Goal: Task Accomplishment & Management: Complete application form

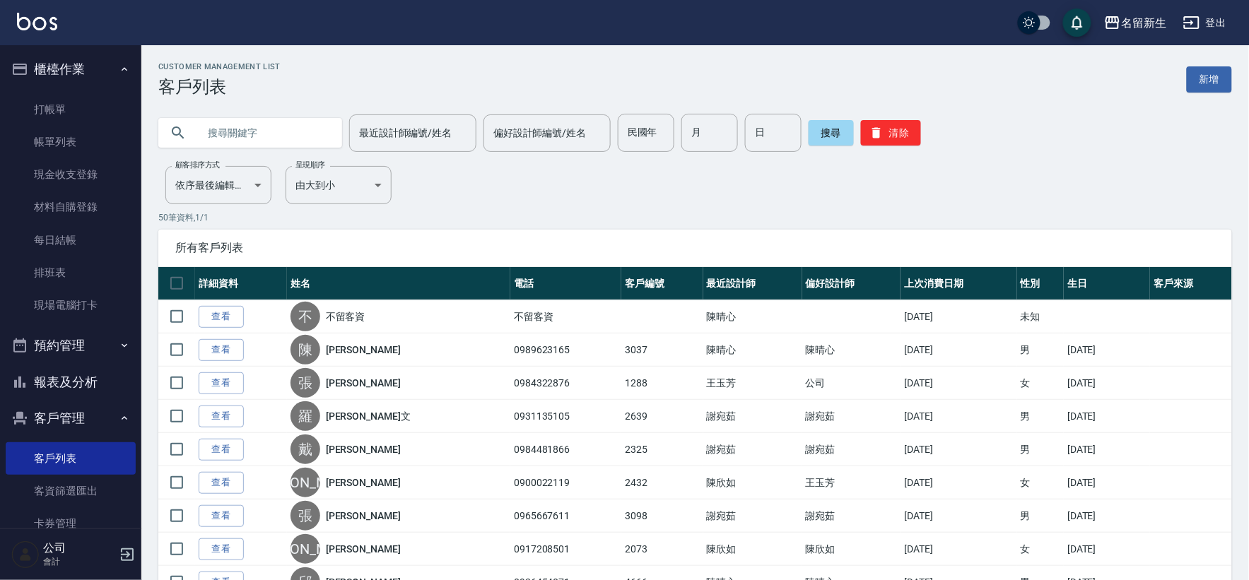
drag, startPoint x: 0, startPoint y: 0, endPoint x: 1068, endPoint y: 296, distance: 1107.8
click at [1068, 296] on th "生日" at bounding box center [1107, 283] width 86 height 33
click at [885, 138] on button "清除" at bounding box center [891, 132] width 60 height 25
click at [641, 140] on input "民國年" at bounding box center [646, 133] width 57 height 38
type input "80"
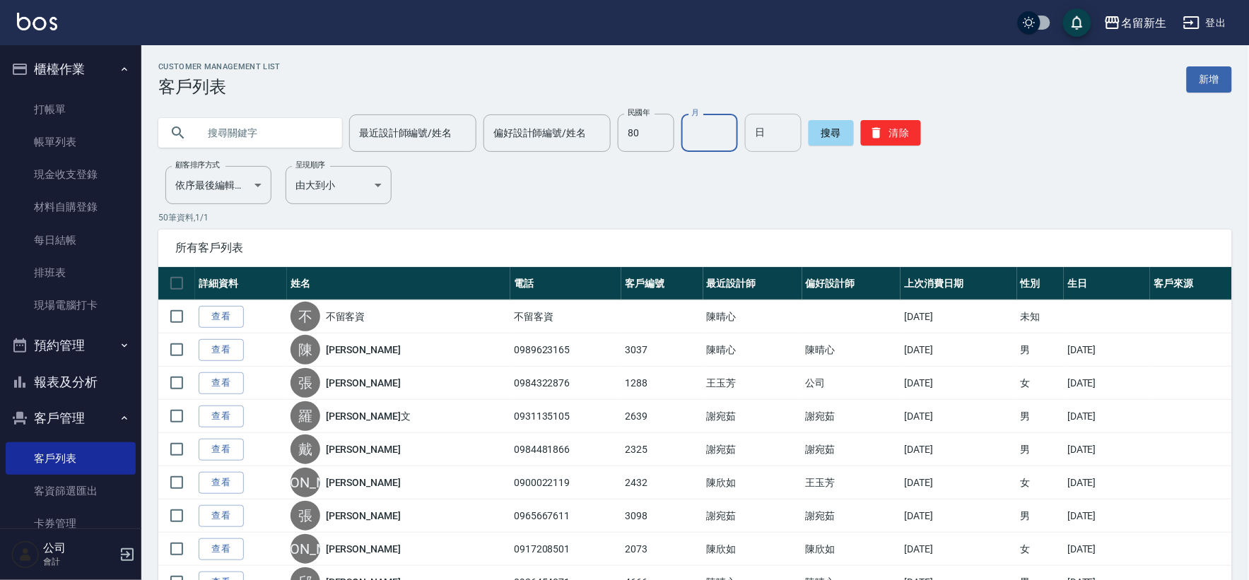
type input "1"
type input "02"
type input "11"
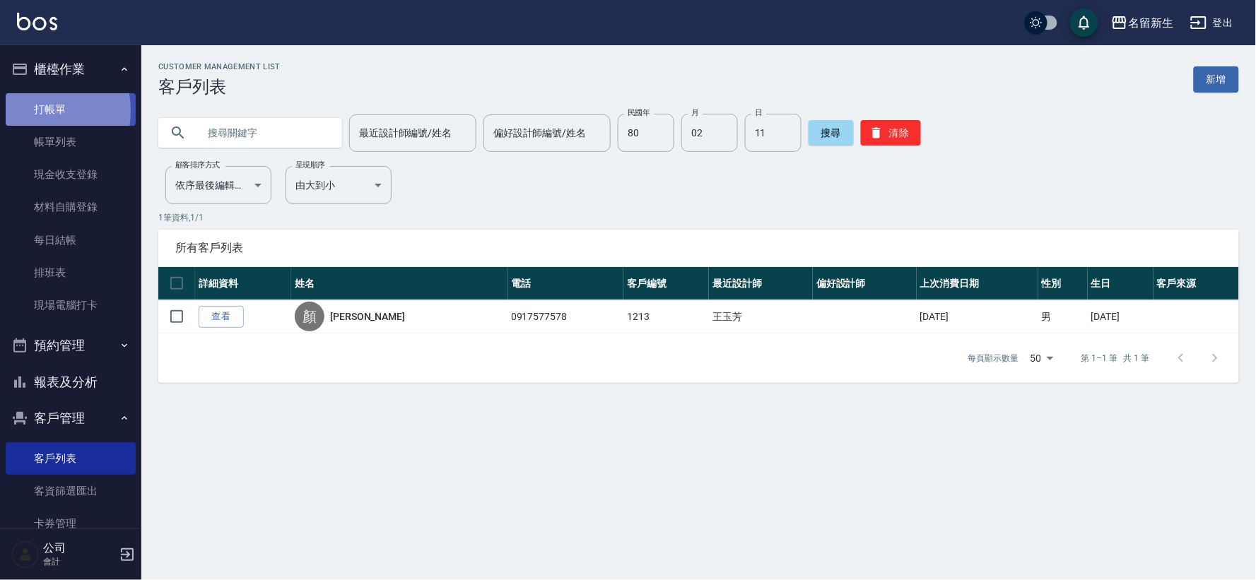
click at [30, 110] on link "打帳單" at bounding box center [71, 109] width 130 height 33
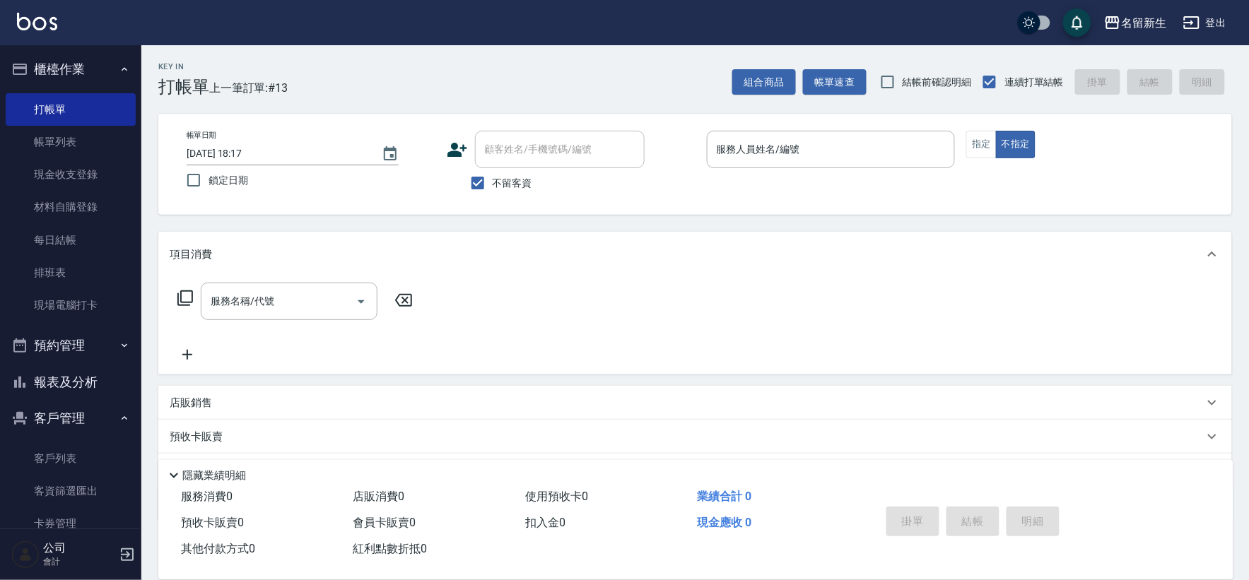
click at [455, 146] on icon at bounding box center [458, 150] width 20 height 14
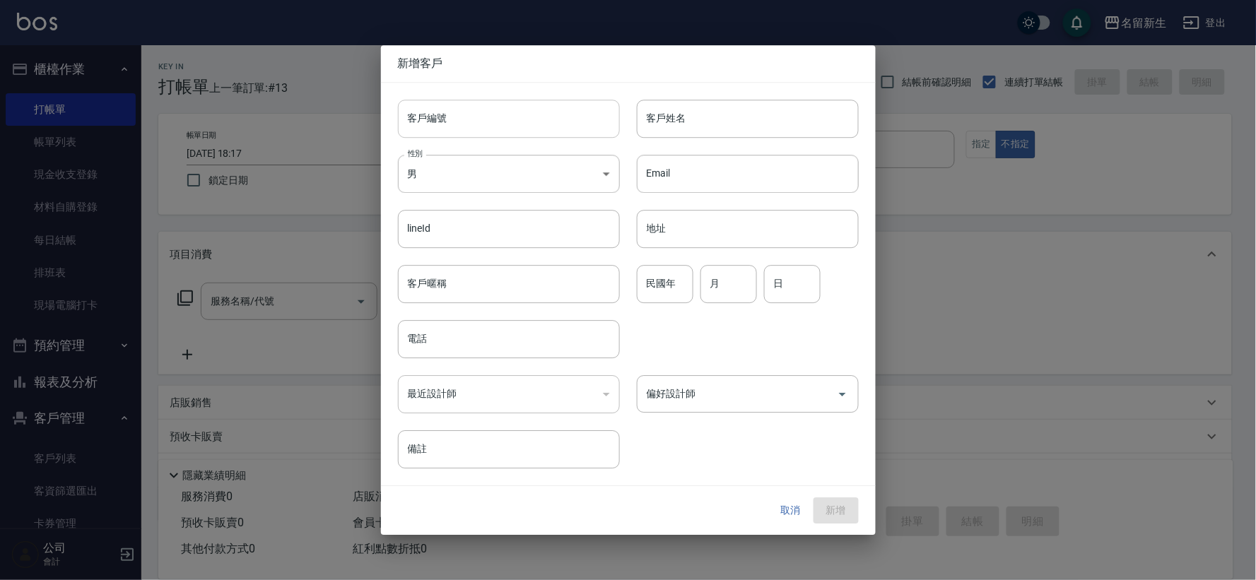
click at [452, 113] on input "客戶編號" at bounding box center [509, 119] width 222 height 38
type input "3038"
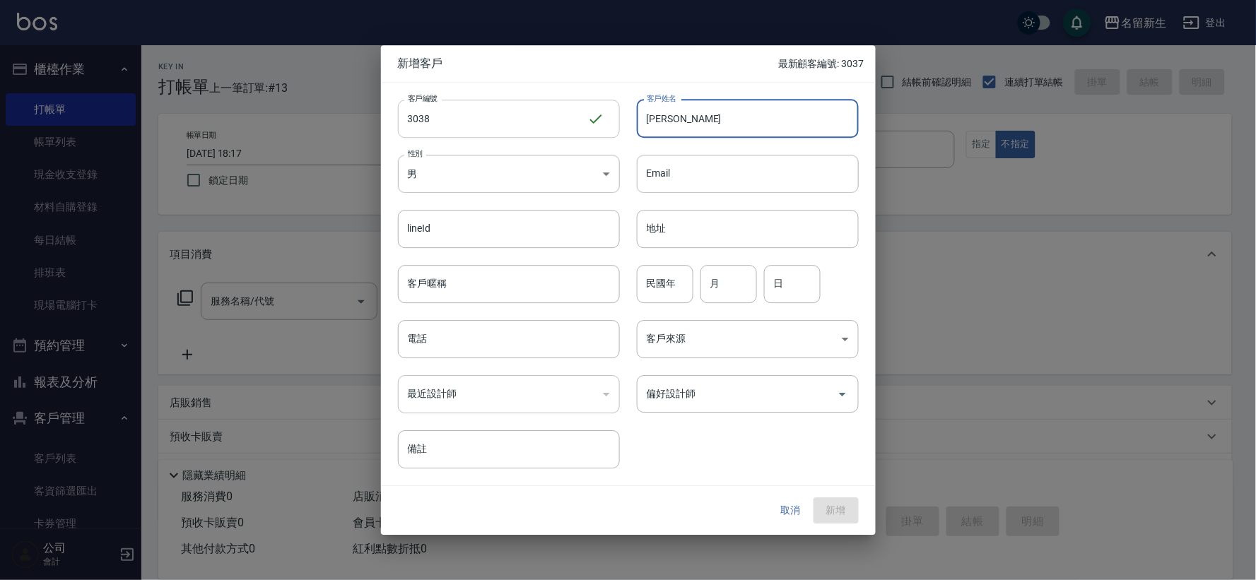
type input "[PERSON_NAME]"
type input "90"
type input "03"
type input "11"
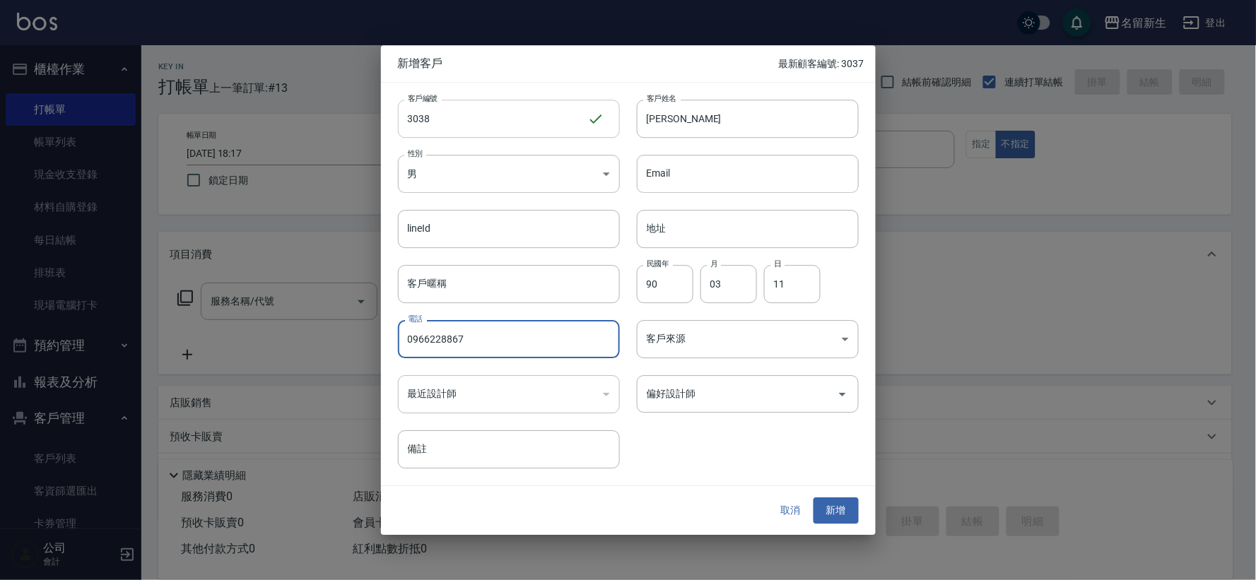
type input "0966228867"
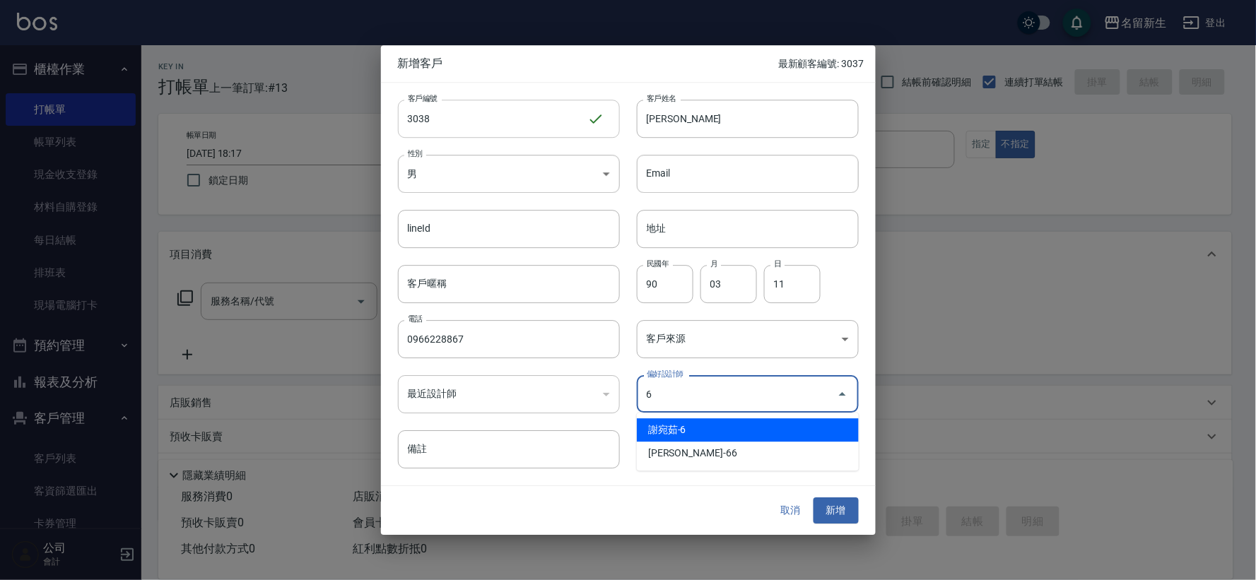
type input "謝宛茹"
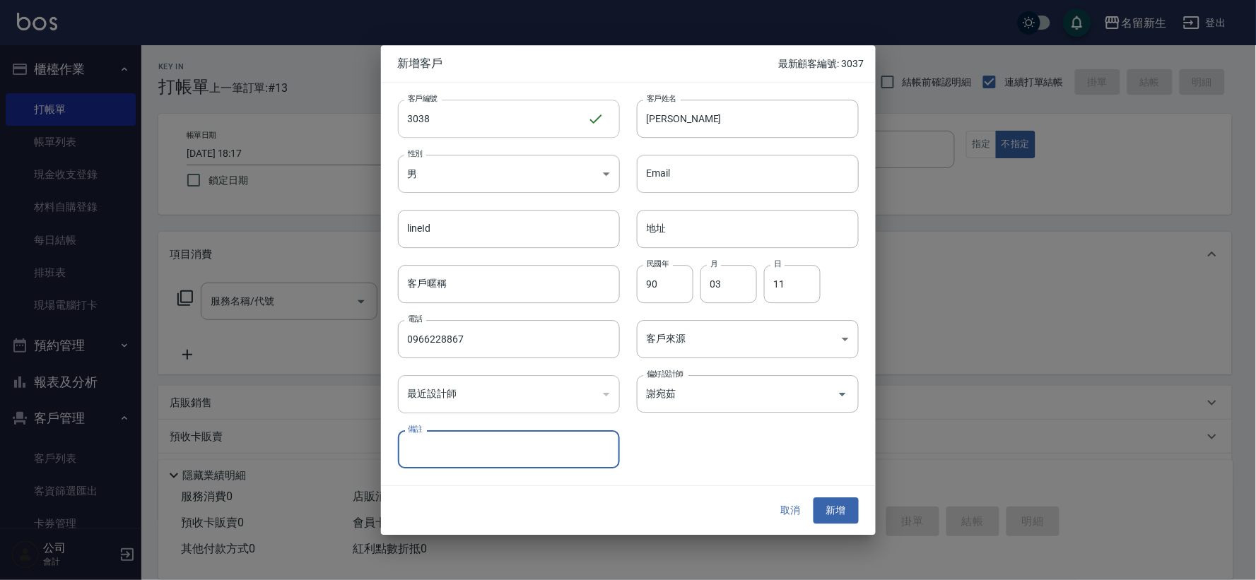
click at [814, 498] on button "新增" at bounding box center [836, 511] width 45 height 26
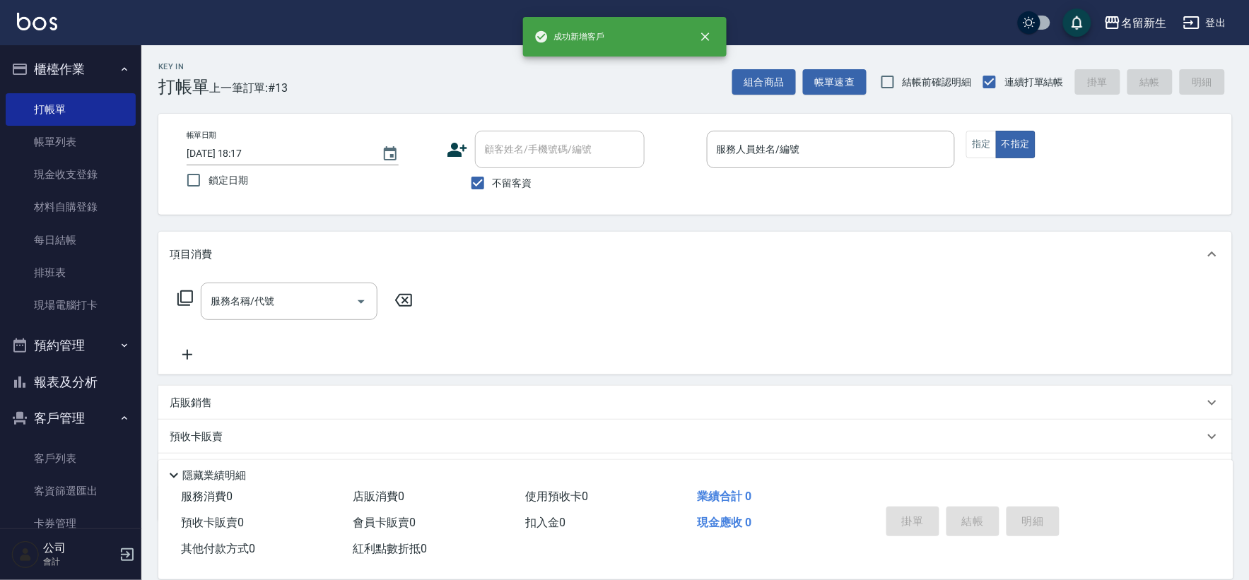
click at [518, 170] on label "不留客資" at bounding box center [497, 183] width 69 height 30
click at [493, 170] on input "不留客資" at bounding box center [478, 183] width 30 height 30
checkbox input "false"
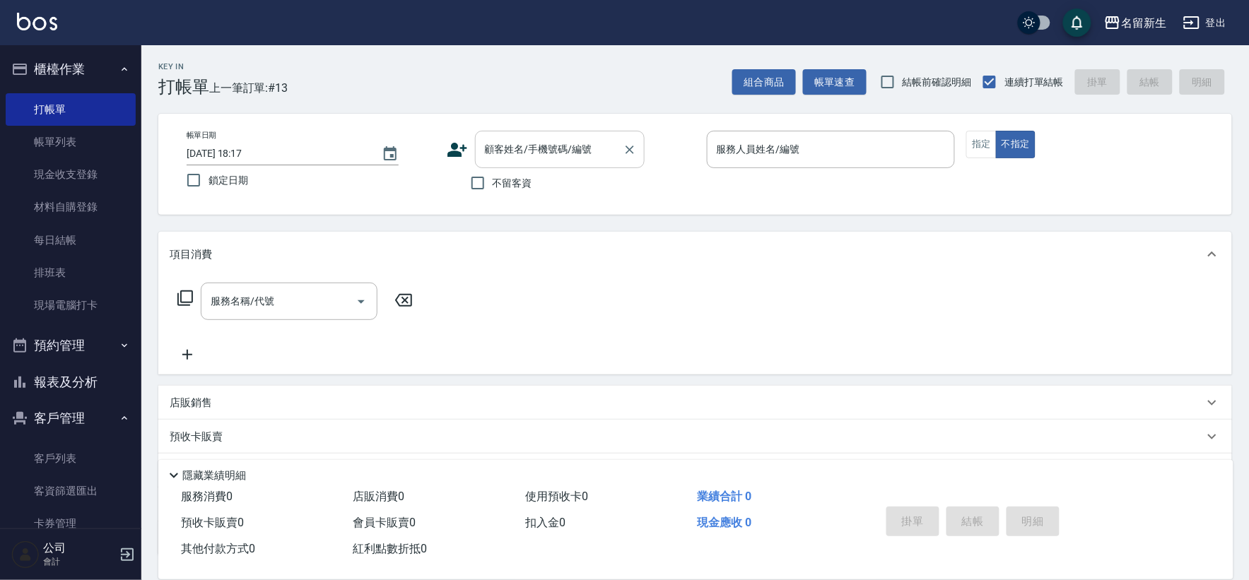
click at [525, 153] on div "顧客姓名/手機號碼/編號 顧客姓名/手機號碼/編號" at bounding box center [560, 149] width 170 height 37
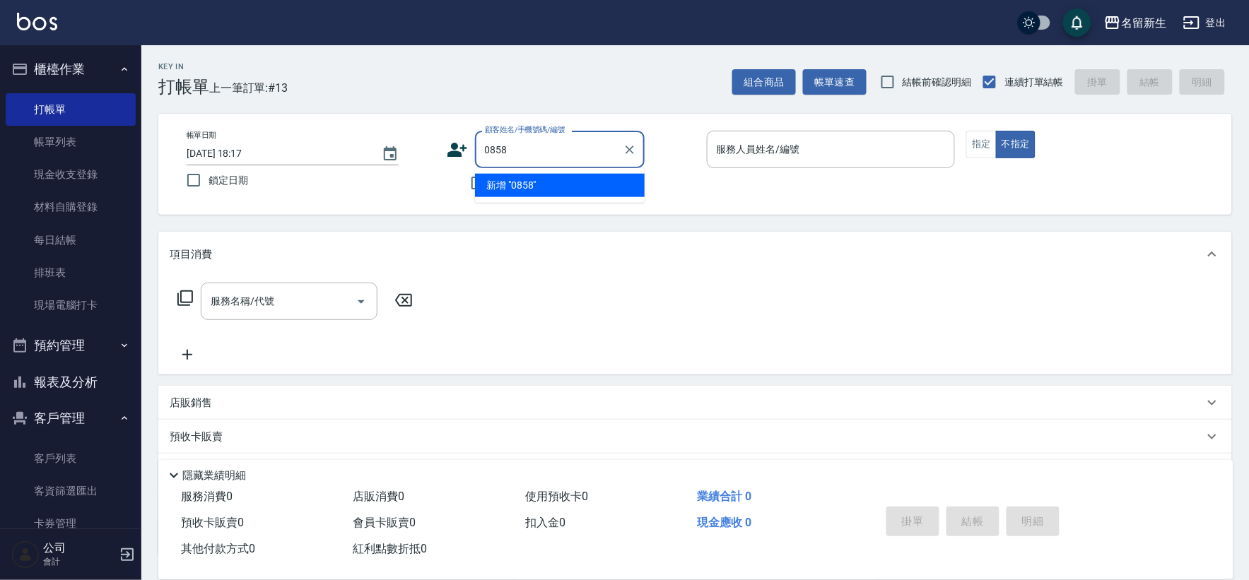
type input "0858"
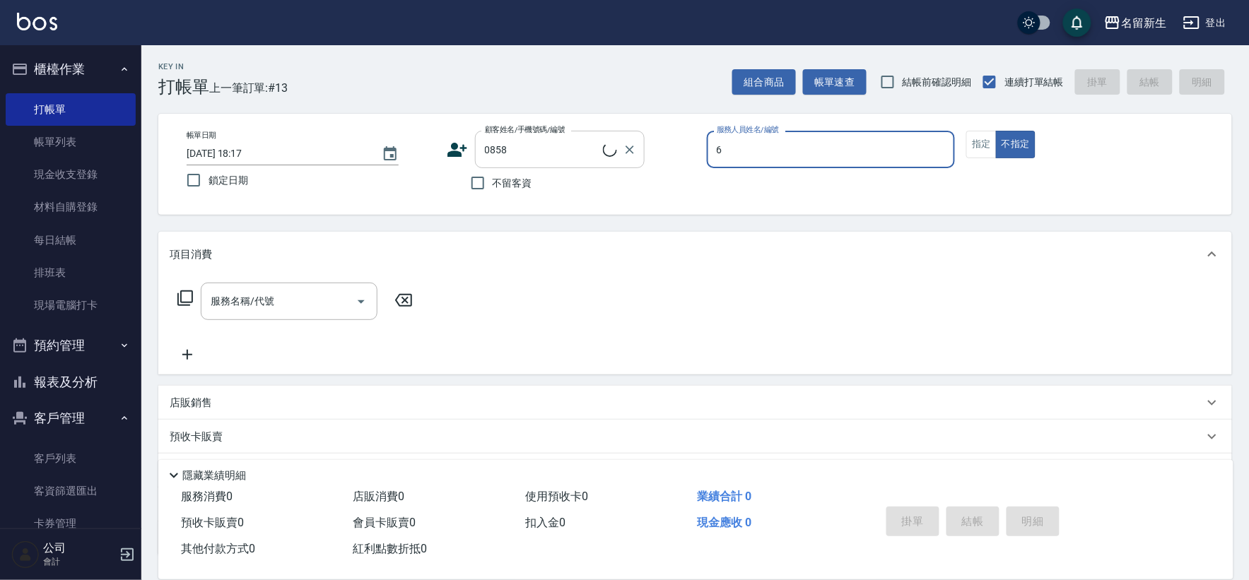
type input "6"
type button "false"
type input "陳昱伶/0960756867/0858"
type input "謝宛茹-6"
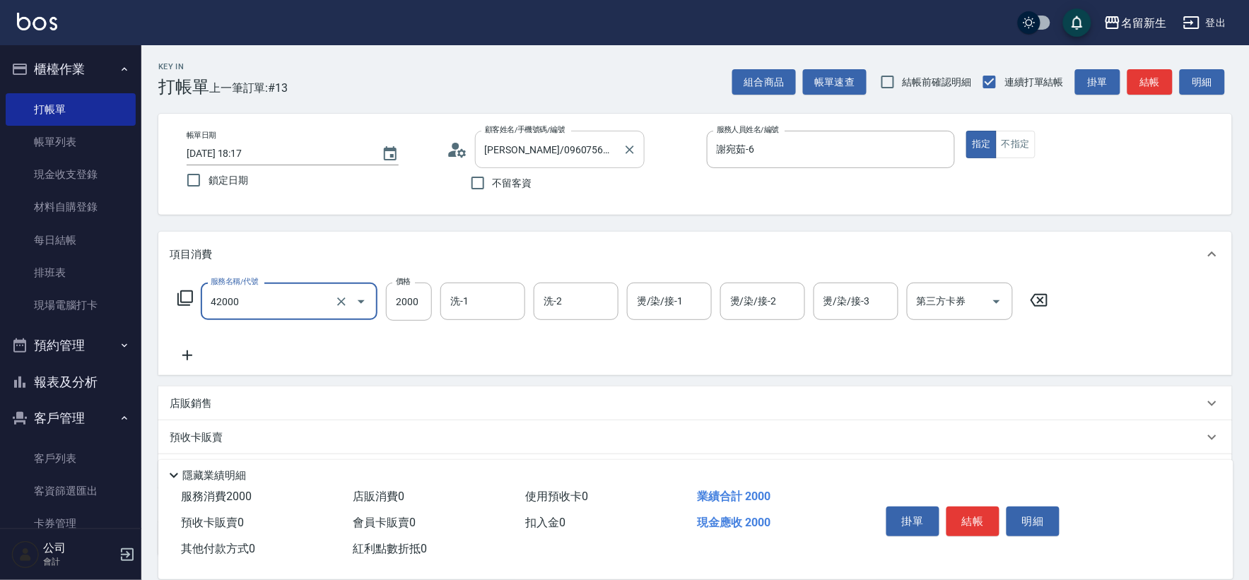
type input "2000以上染髮(42000)"
type input "2500"
click at [1045, 304] on icon at bounding box center [1039, 300] width 35 height 17
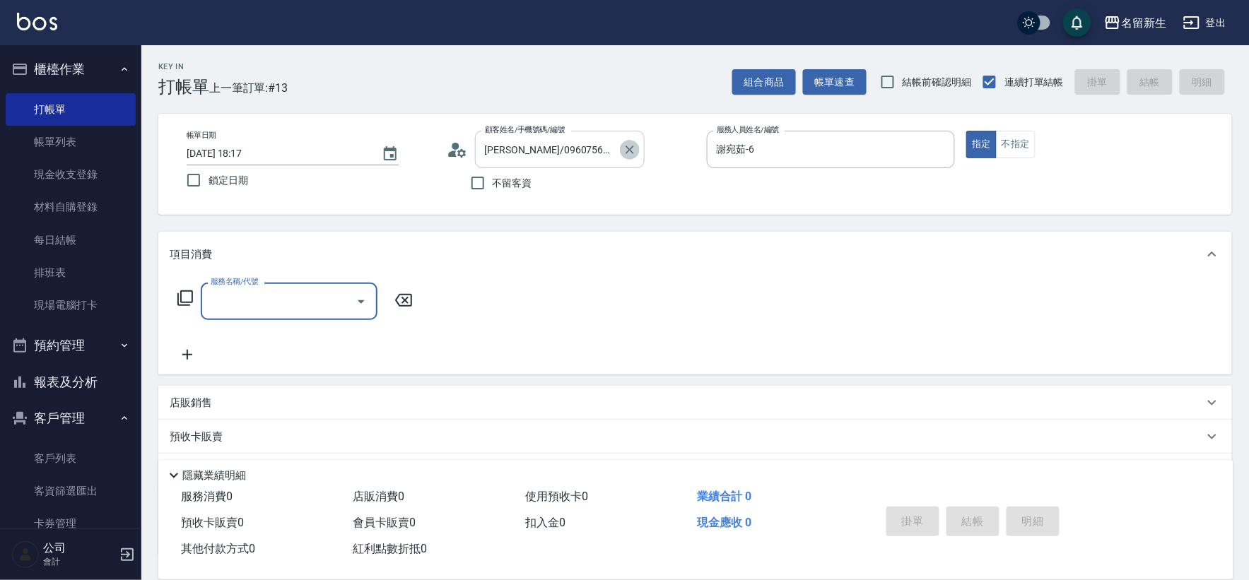
click at [628, 148] on icon "Clear" at bounding box center [630, 150] width 14 height 14
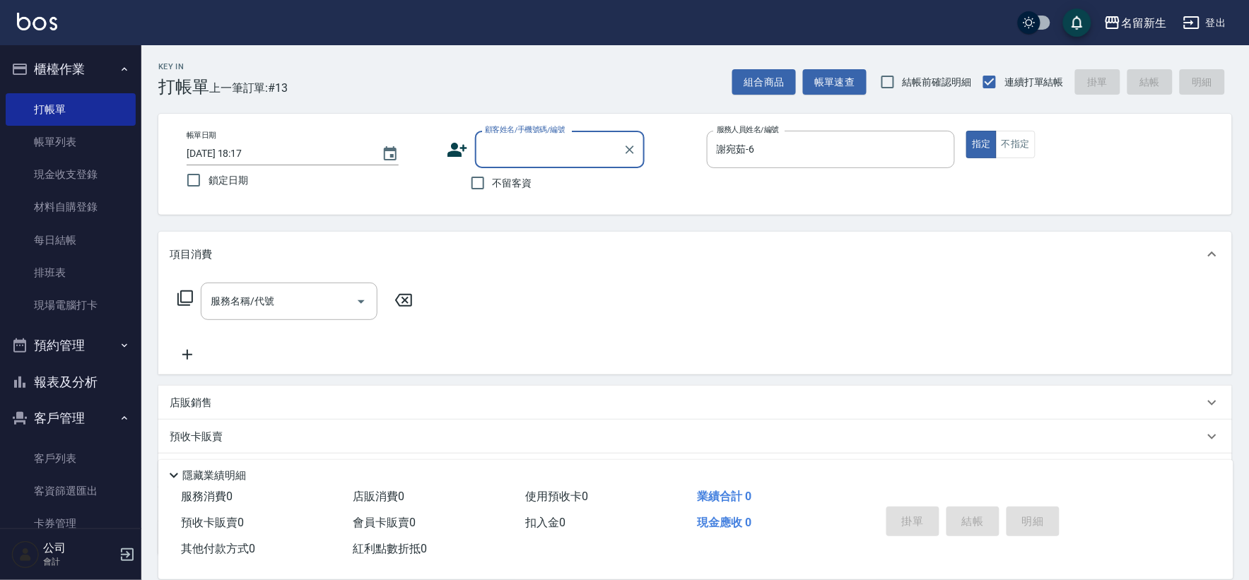
click at [606, 158] on input "顧客姓名/手機號碼/編號" at bounding box center [549, 149] width 136 height 25
type input "林鈺憲/0966228867/3038"
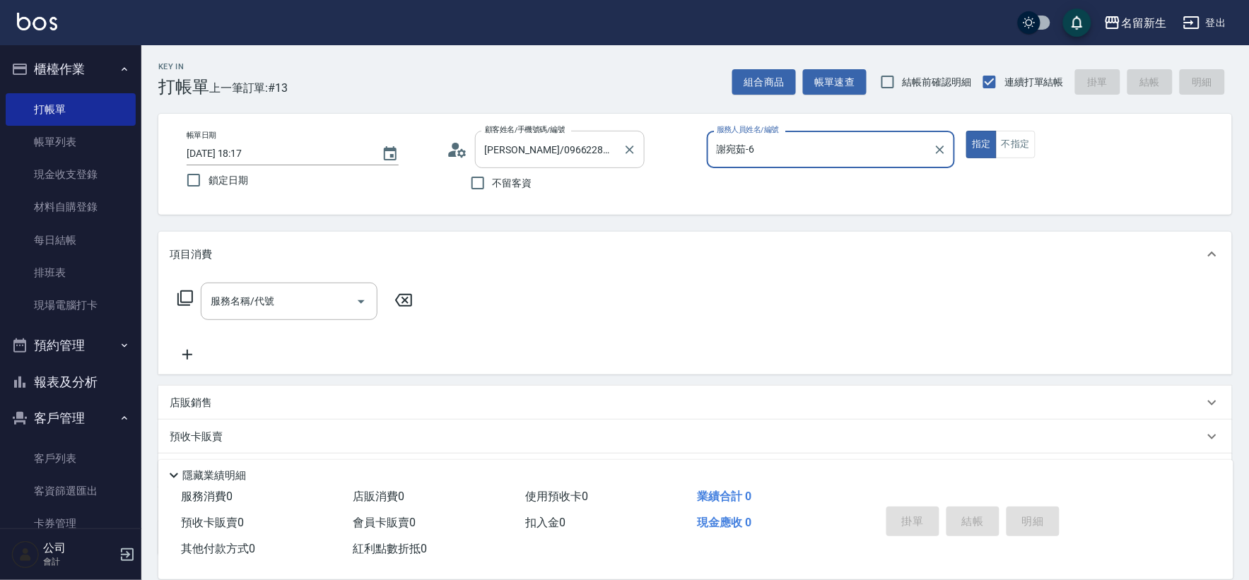
click at [967, 131] on button "指定" at bounding box center [982, 145] width 30 height 28
type button "true"
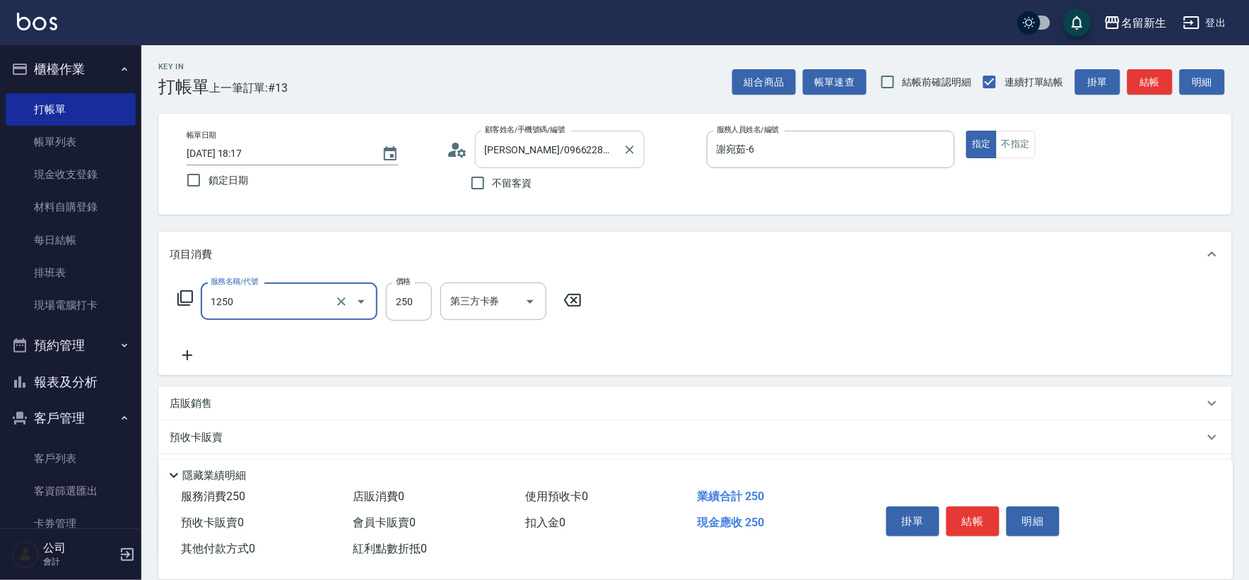
type input "洗髮250(1250)"
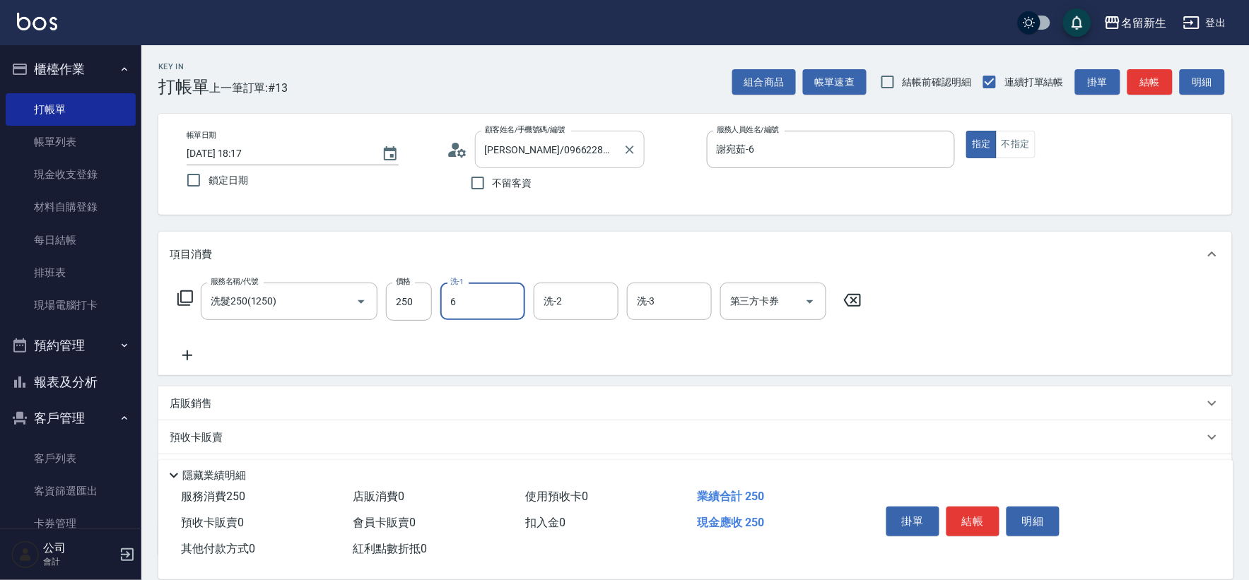
type input "謝宛茹-6"
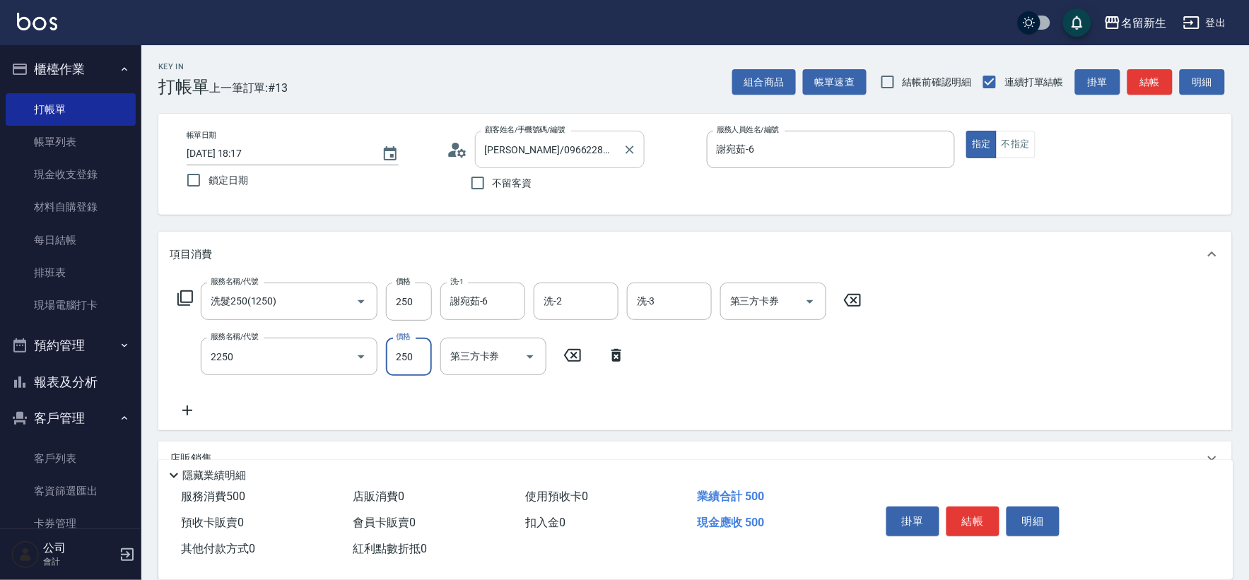
type input "剪髮(2250)"
type input "300"
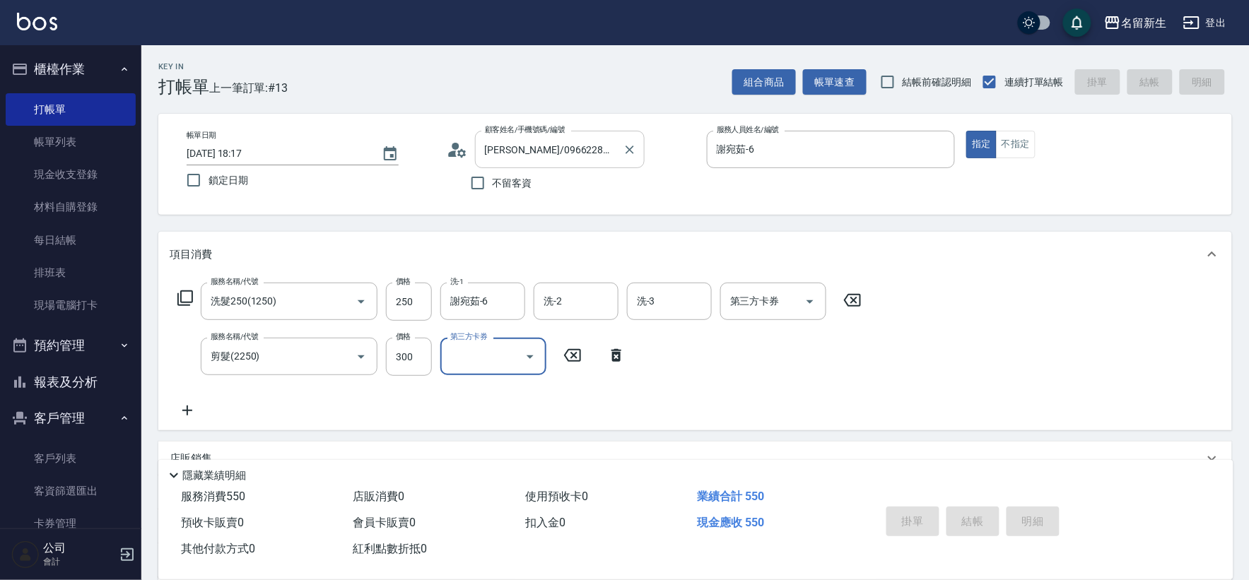
type input "2025/08/22 18:19"
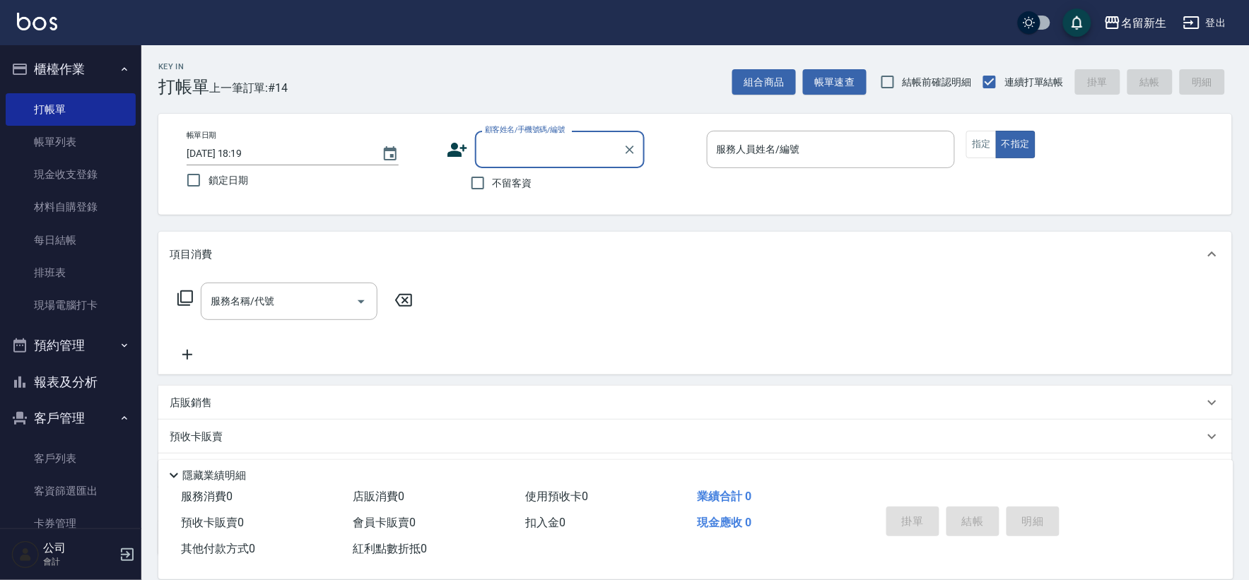
click at [606, 157] on input "顧客姓名/手機號碼/編號" at bounding box center [549, 149] width 136 height 25
type input "0858"
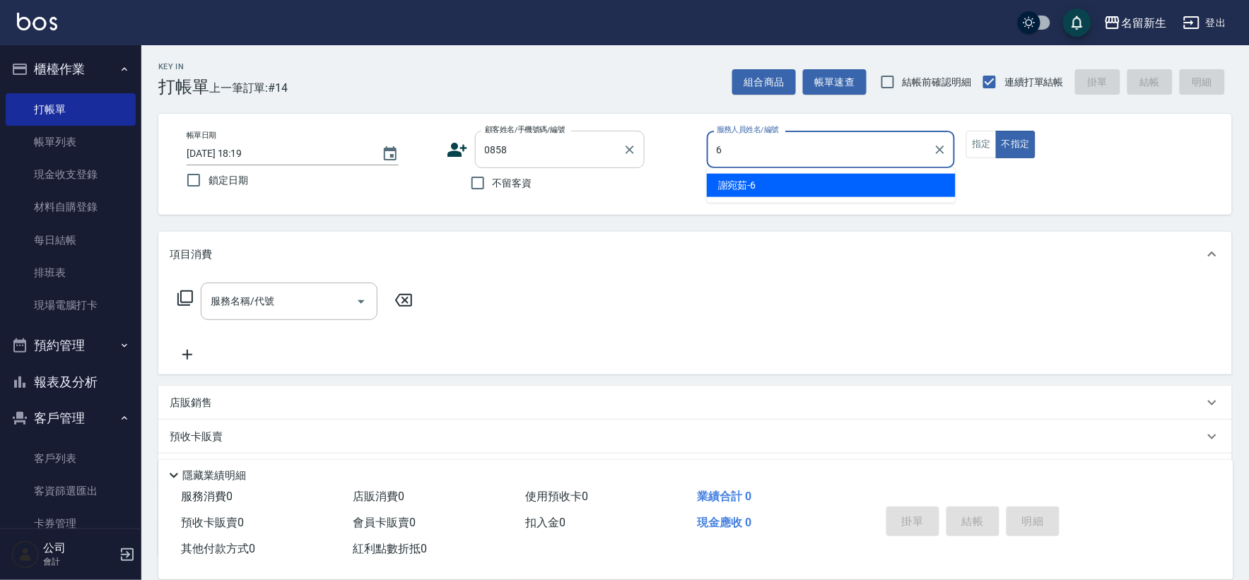
type input "謝宛茹-6"
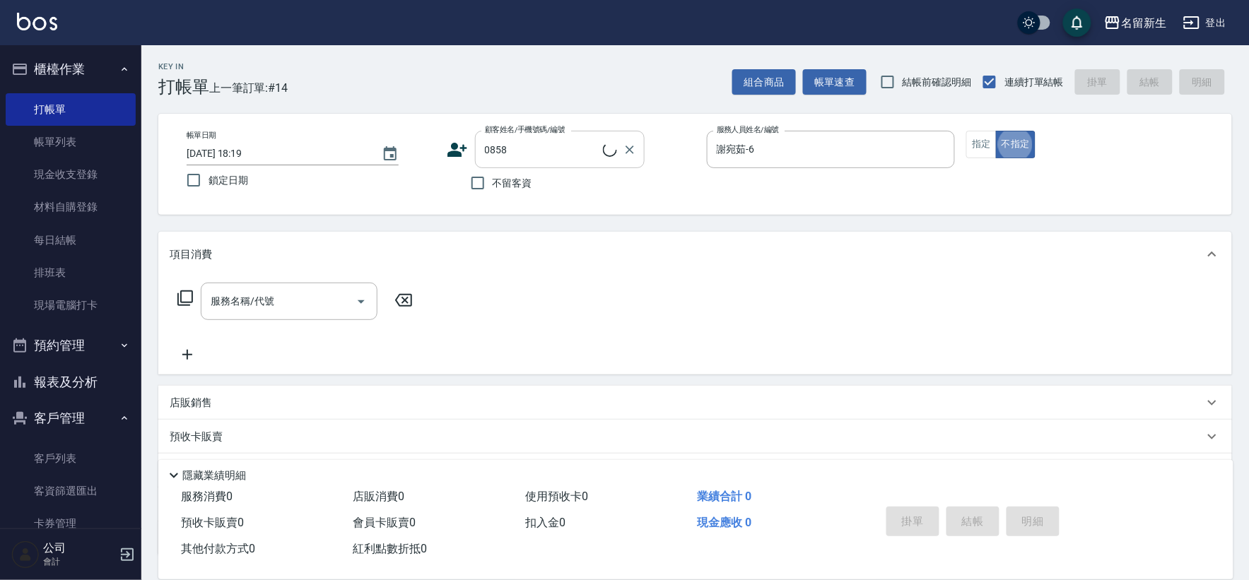
type input "陳昱伶/0960756867/0858"
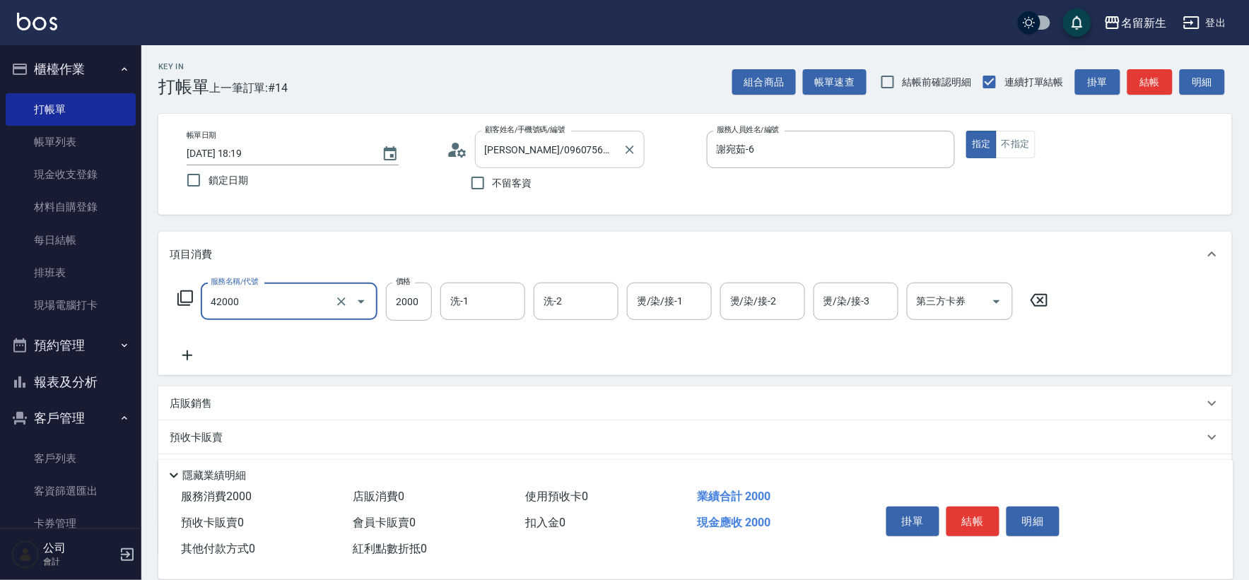
type input "2000以上染髮(42000)"
type input "2500"
type input "謝宛茹-6"
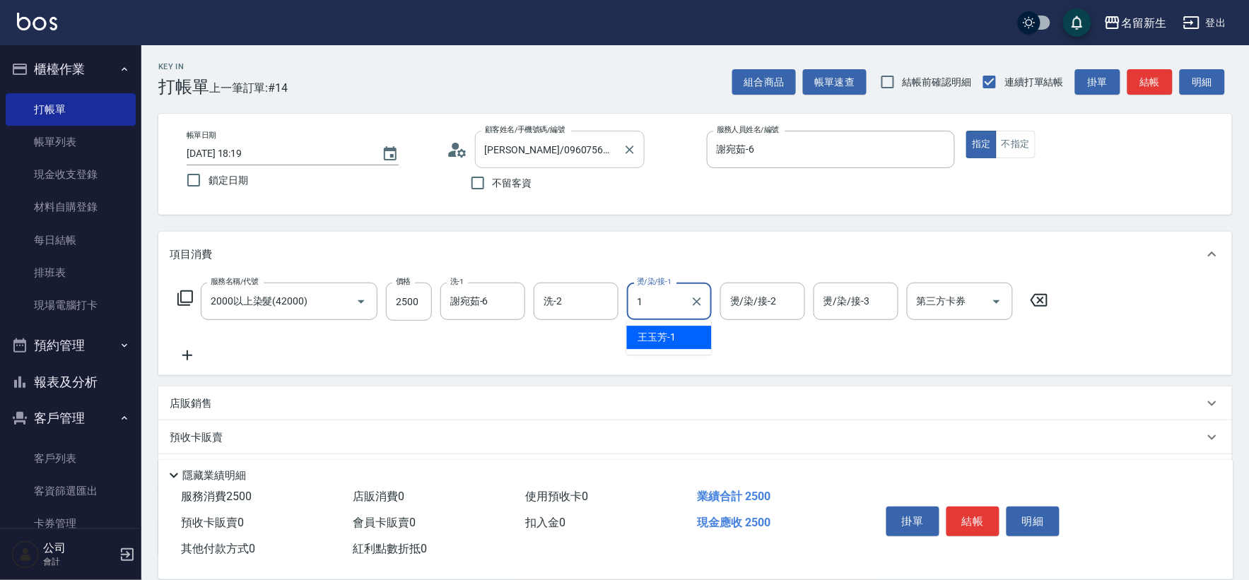
type input "王玉芳-1"
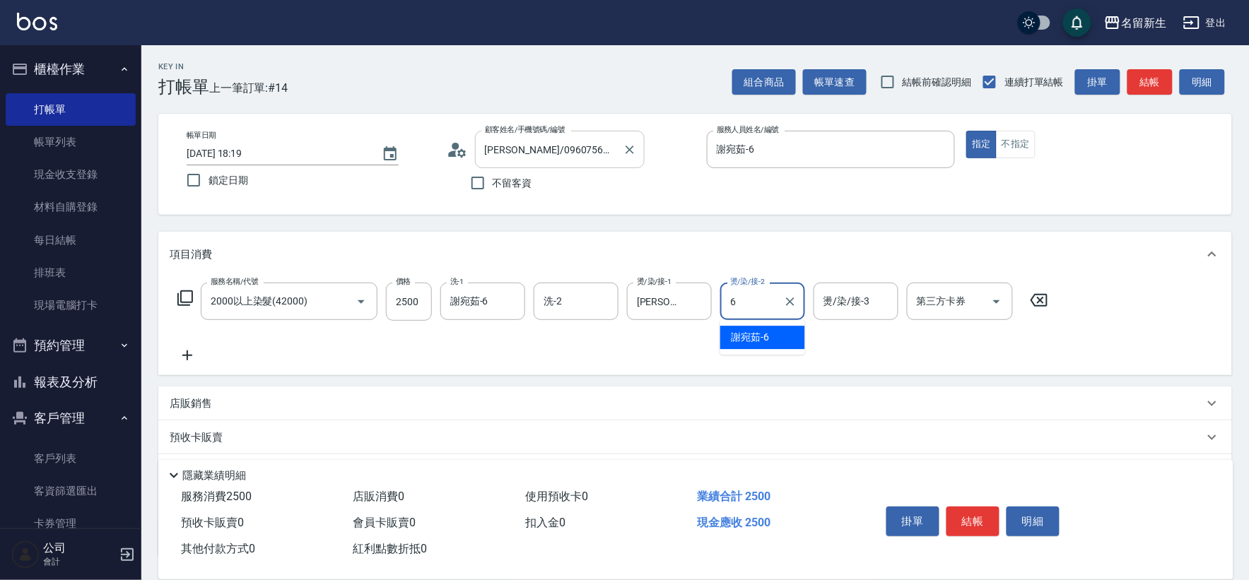
type input "謝宛茹-6"
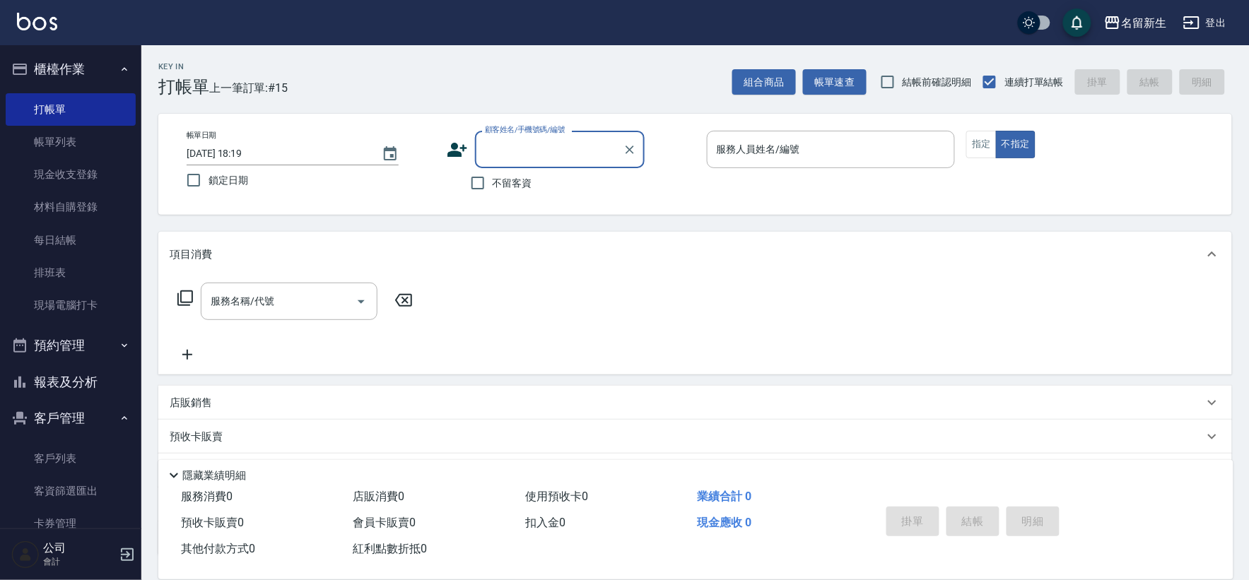
click at [457, 153] on icon at bounding box center [458, 150] width 20 height 14
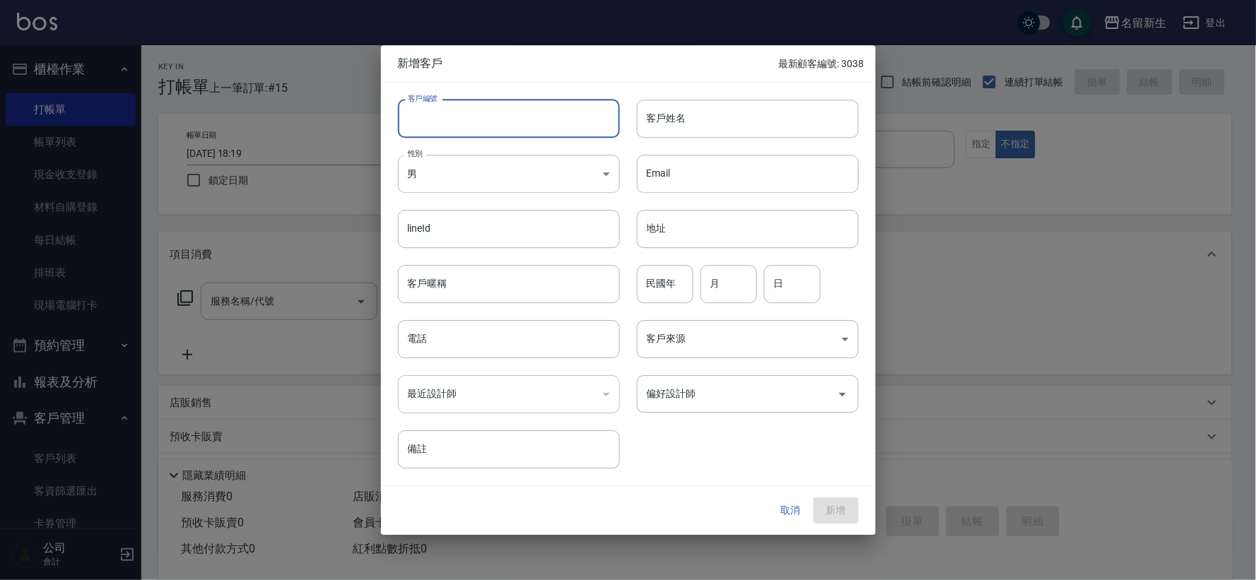
click at [475, 123] on input "客戶編號" at bounding box center [509, 119] width 222 height 38
type input "3040"
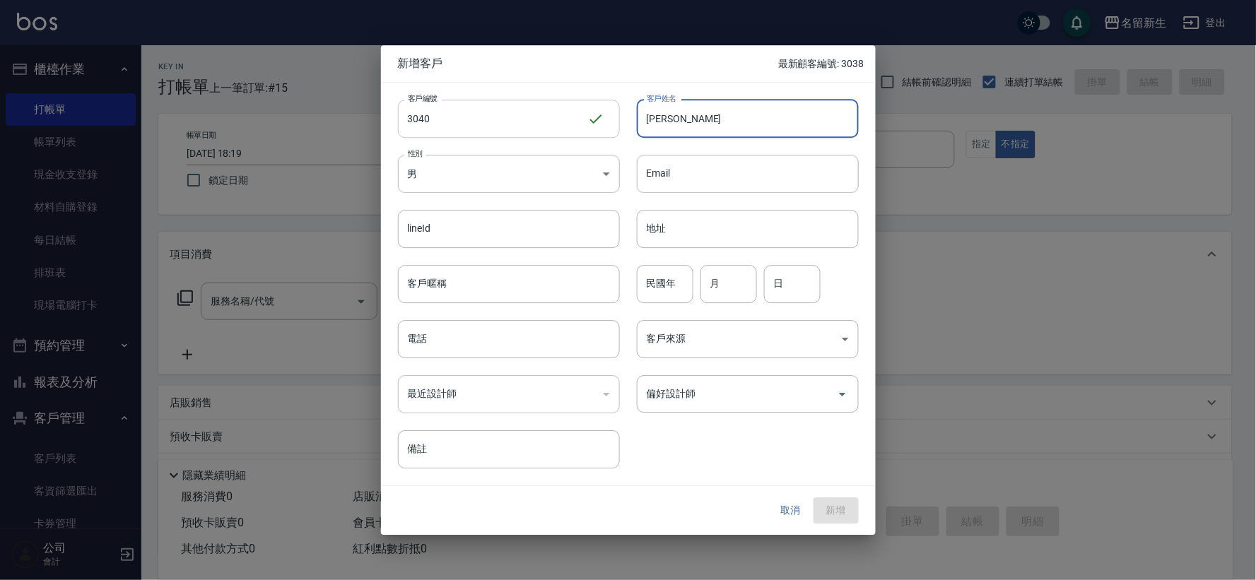
type input "[PERSON_NAME]"
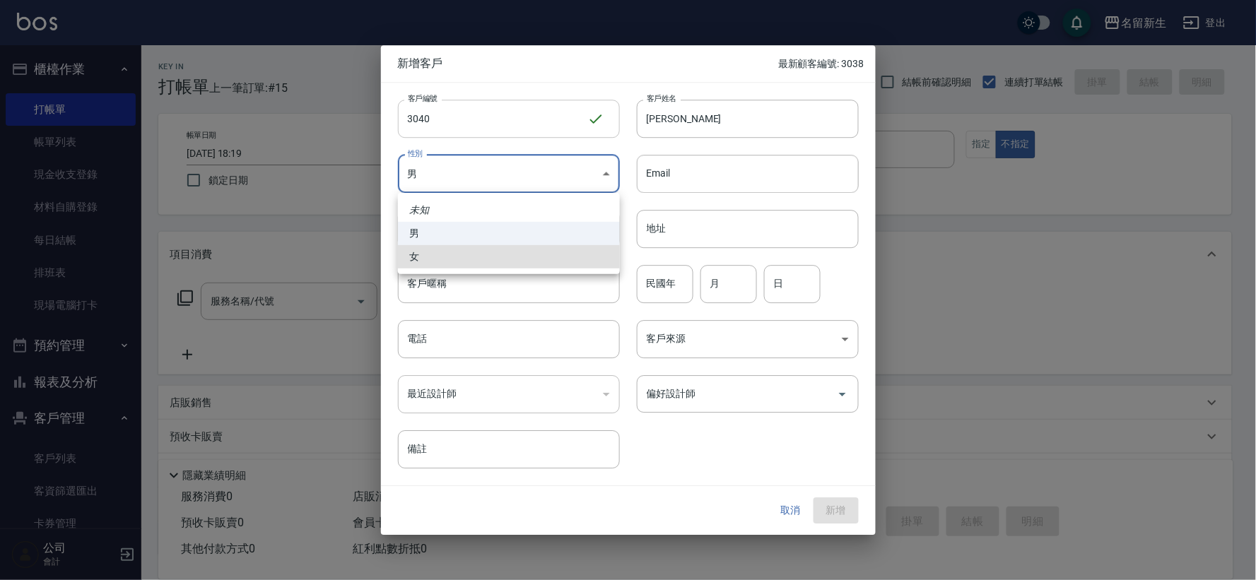
type input "FEMALE"
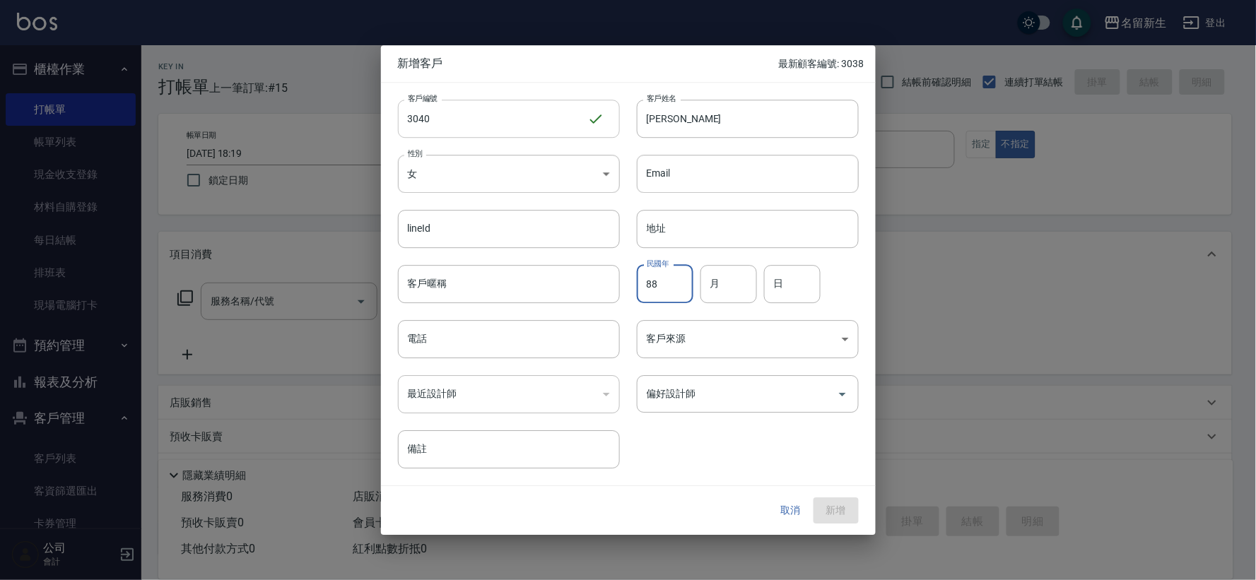
type input "88"
type input "09"
type input "25"
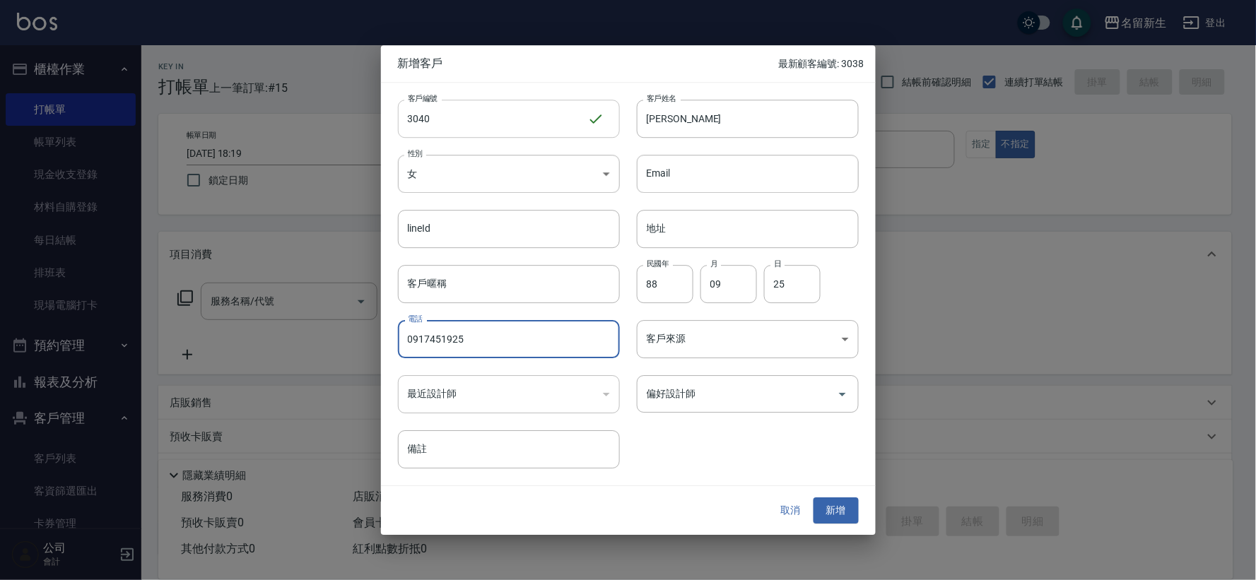
type input "0917451925"
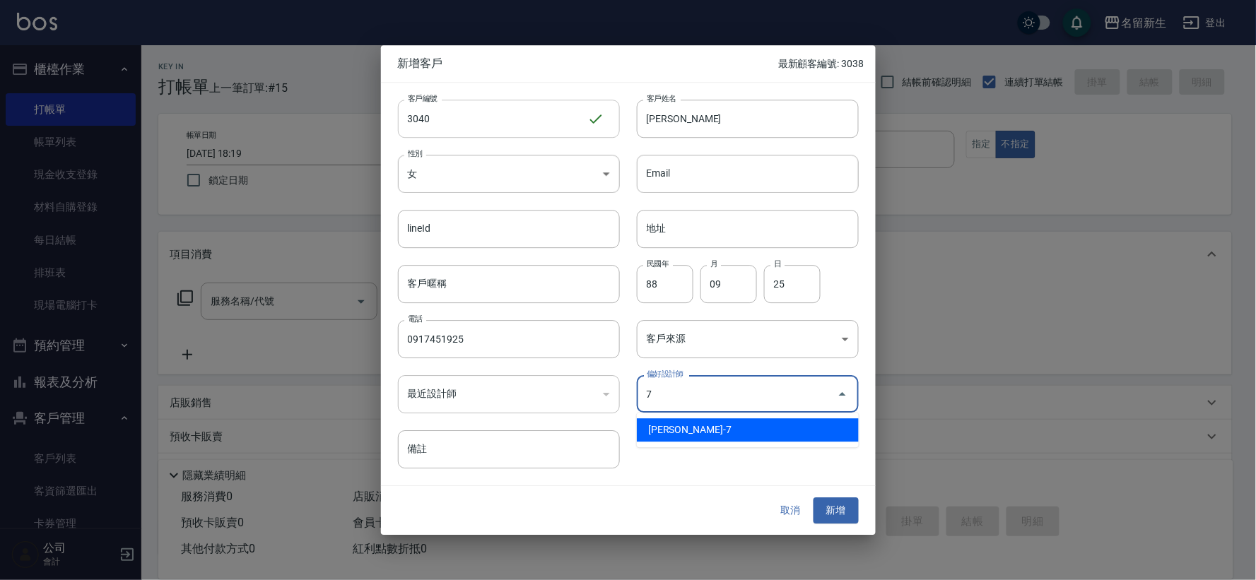
type input "陳晴心"
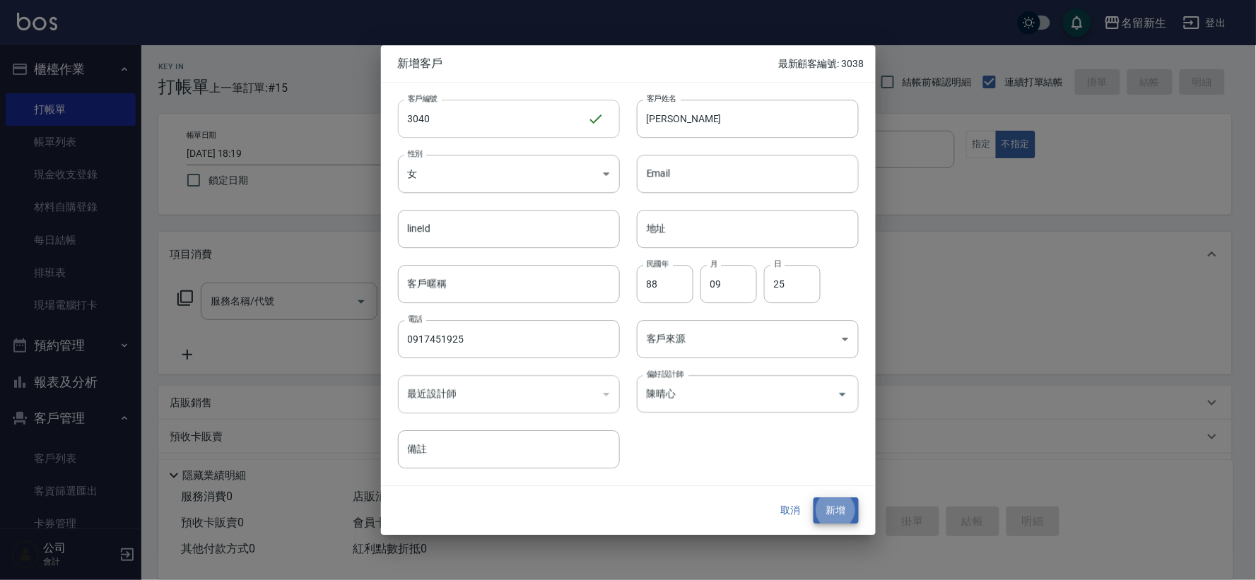
click at [814, 498] on button "新增" at bounding box center [836, 511] width 45 height 26
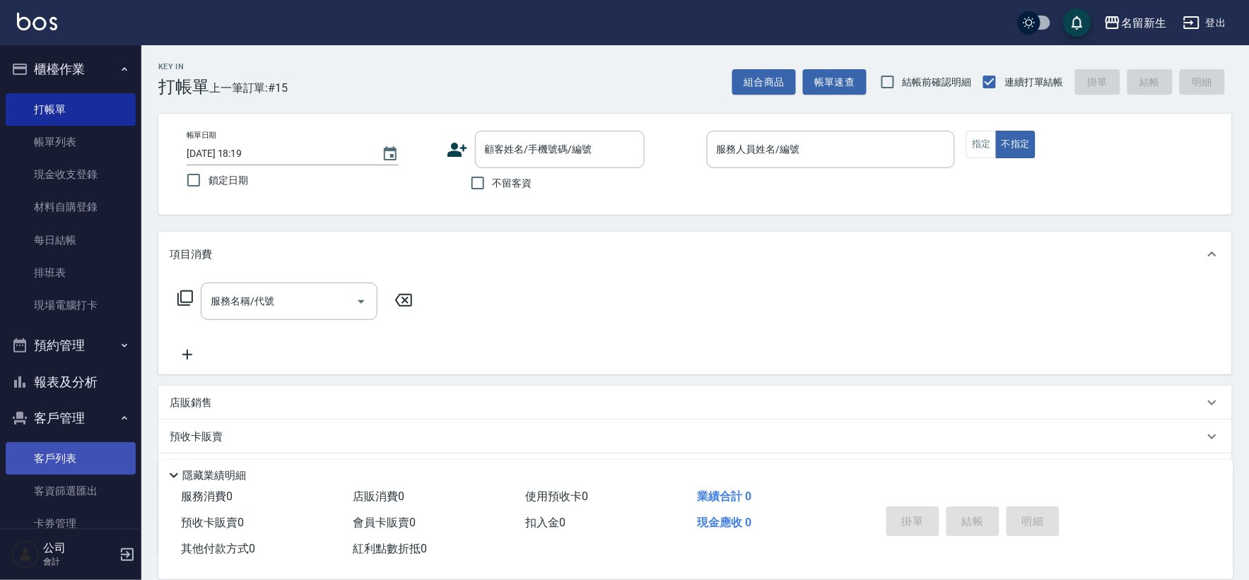
click at [46, 454] on link "客戶列表" at bounding box center [71, 459] width 130 height 33
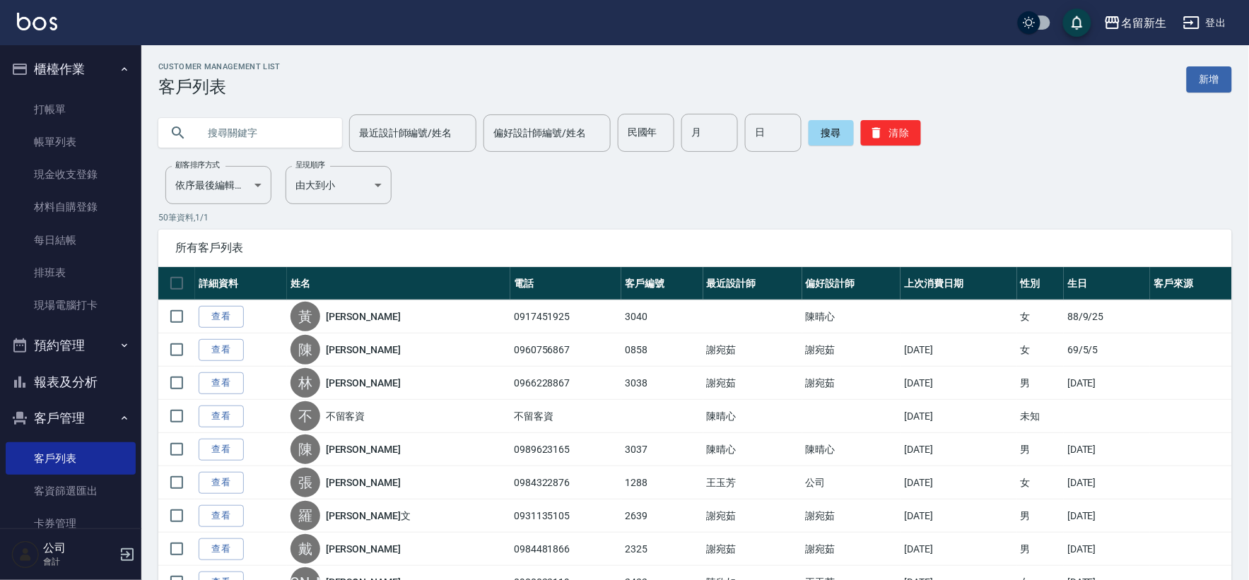
click at [243, 124] on input "text" at bounding box center [264, 133] width 133 height 38
type input "1078"
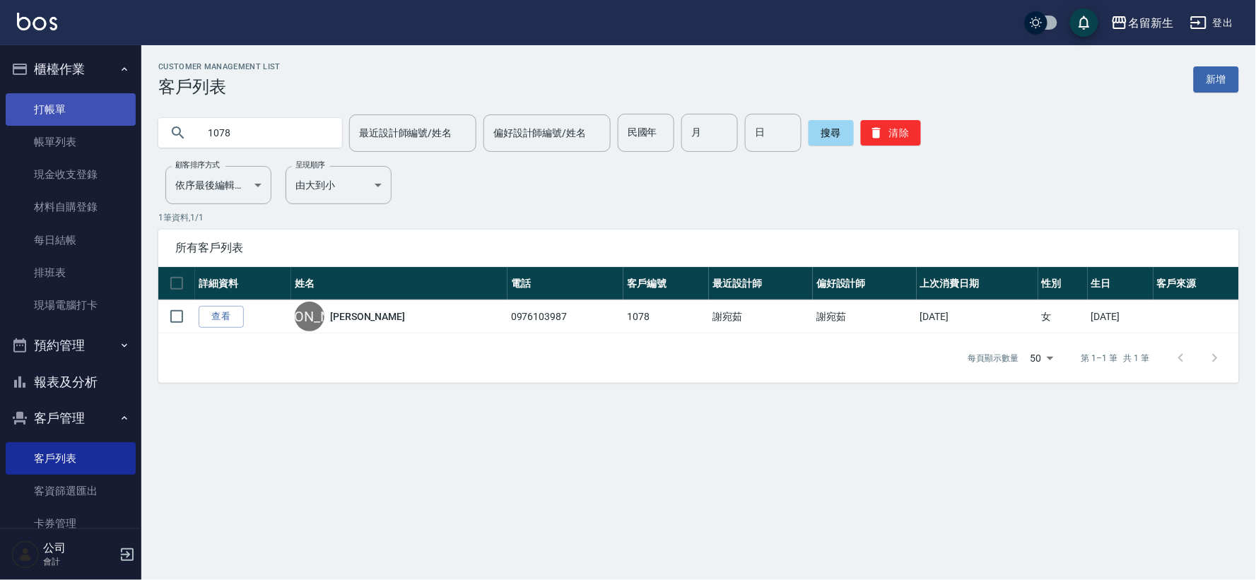
click at [102, 112] on link "打帳單" at bounding box center [71, 109] width 130 height 33
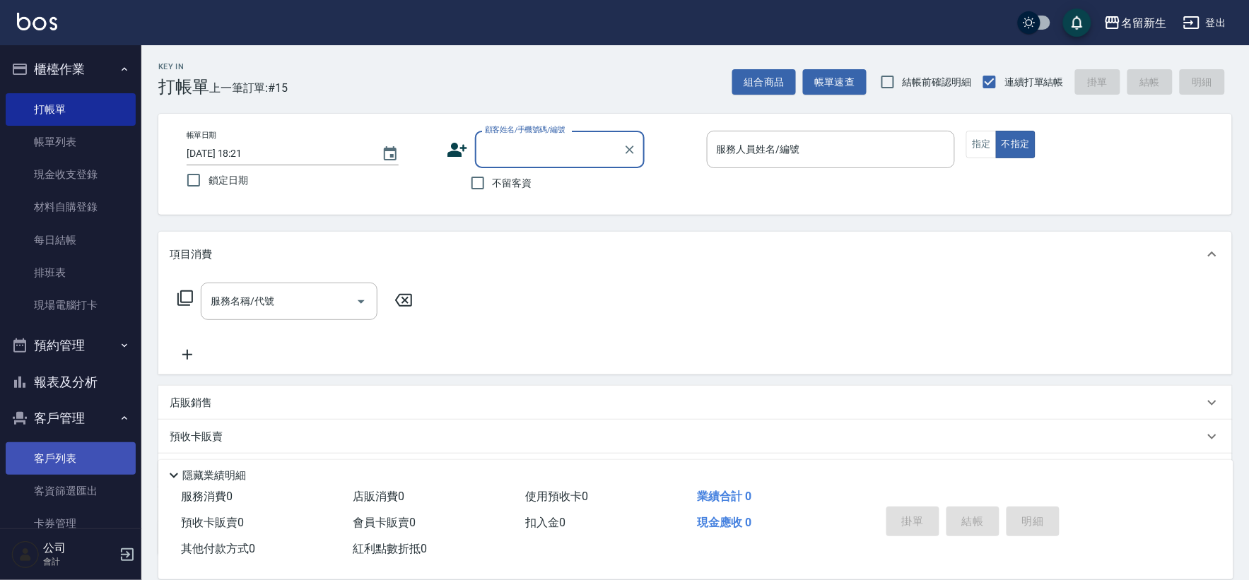
click at [100, 447] on link "客戶列表" at bounding box center [71, 459] width 130 height 33
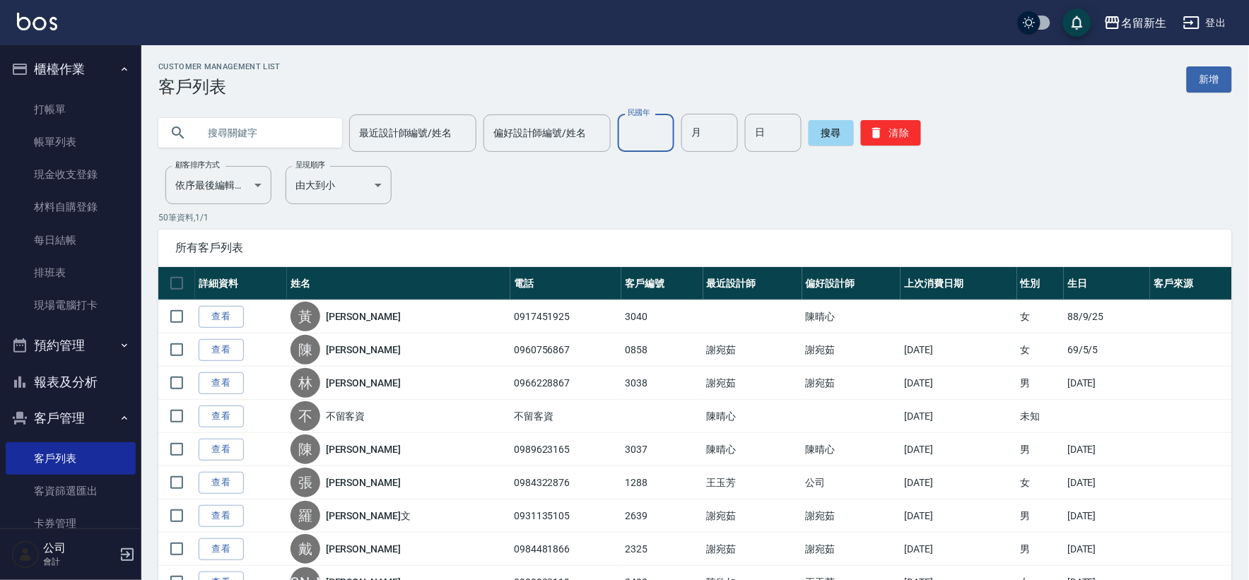
click at [652, 143] on input "民國年" at bounding box center [646, 133] width 57 height 38
type input "58"
type input "09"
type input "02"
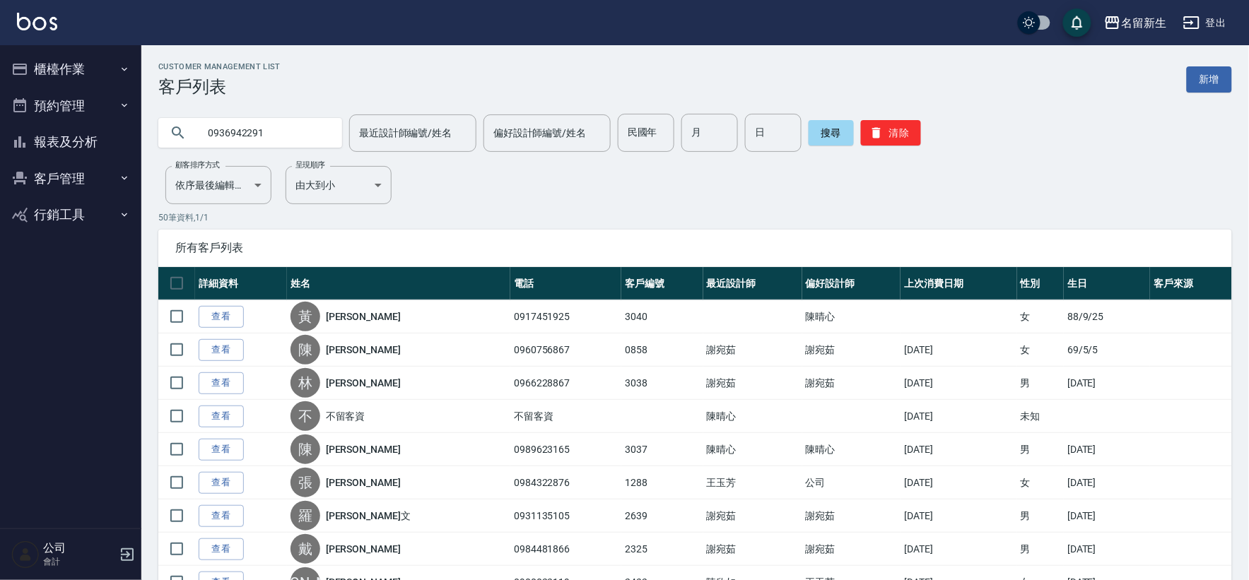
type input "0936942291"
